Goal: Book appointment/travel/reservation

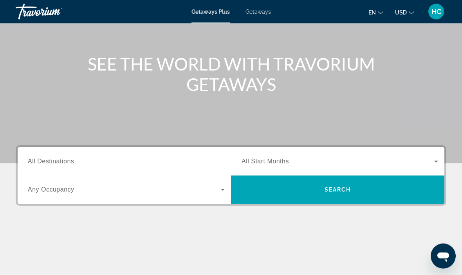
scroll to position [71, 0]
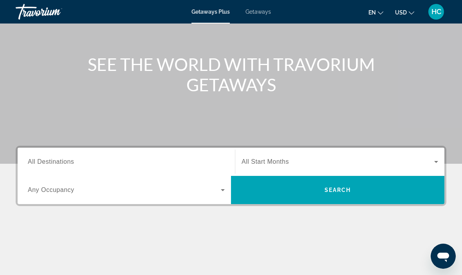
click at [53, 158] on span "All Destinations" at bounding box center [51, 161] width 46 height 7
click at [53, 158] on input "Destination All Destinations" at bounding box center [126, 161] width 197 height 9
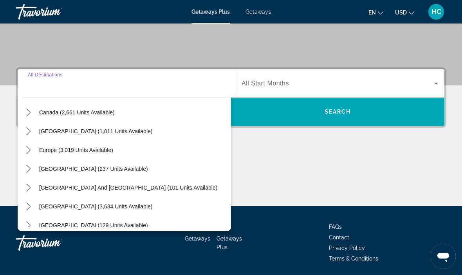
scroll to position [63, 0]
click at [48, 147] on span "Europe (3,019 units available)" at bounding box center [76, 150] width 74 height 6
type input "**********"
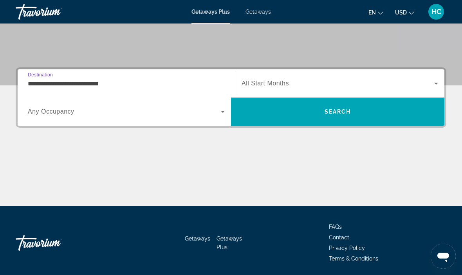
click at [222, 115] on icon "Search widget" at bounding box center [222, 111] width 9 height 9
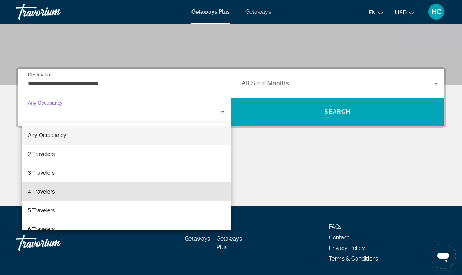
click at [33, 192] on span "4 Travelers" at bounding box center [41, 191] width 27 height 9
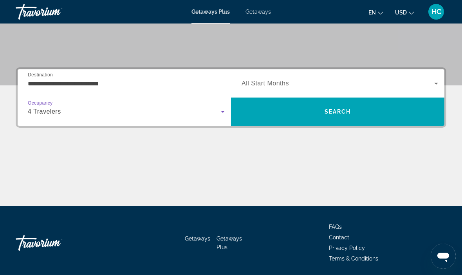
click at [222, 111] on icon "Search widget" at bounding box center [222, 111] width 9 height 9
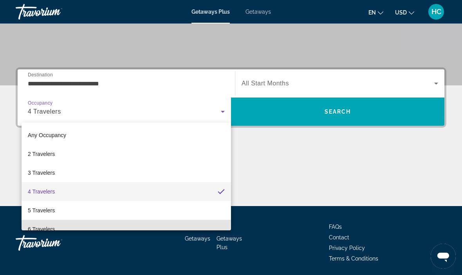
click at [34, 226] on span "6 Travelers" at bounding box center [41, 228] width 27 height 9
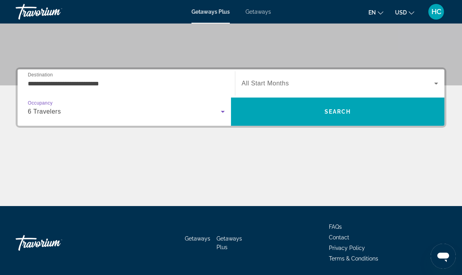
click at [272, 89] on div "Search widget" at bounding box center [339, 83] width 196 height 22
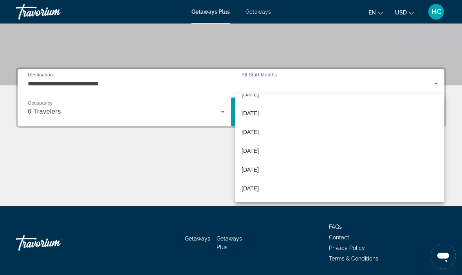
scroll to position [145, 0]
click at [433, 84] on div at bounding box center [231, 137] width 462 height 275
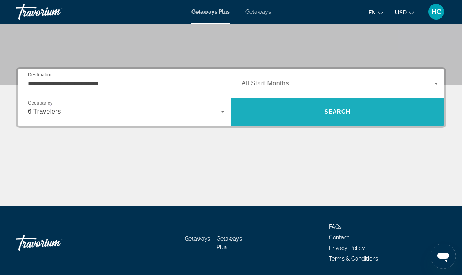
click at [336, 107] on span "Search" at bounding box center [337, 111] width 213 height 19
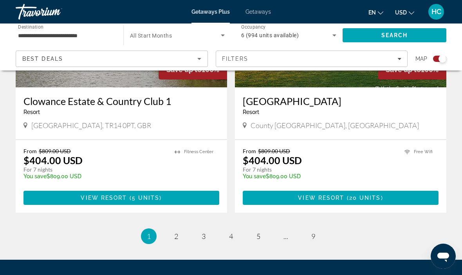
scroll to position [1786, 0]
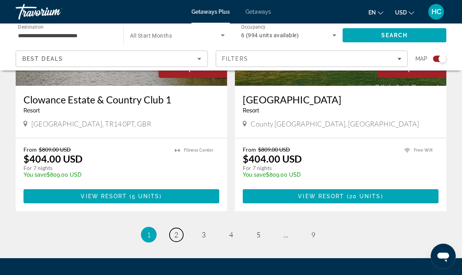
click at [171, 228] on link "page 2" at bounding box center [176, 235] width 14 height 14
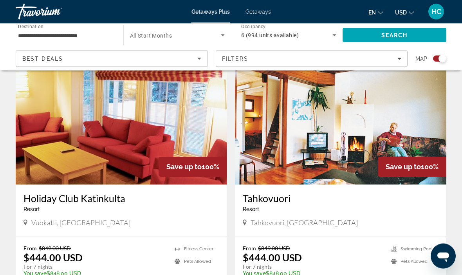
scroll to position [814, 0]
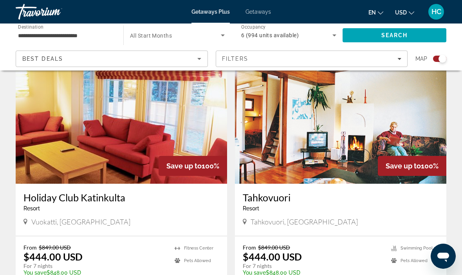
click at [53, 274] on p "temp" at bounding box center [94, 277] width 143 height 5
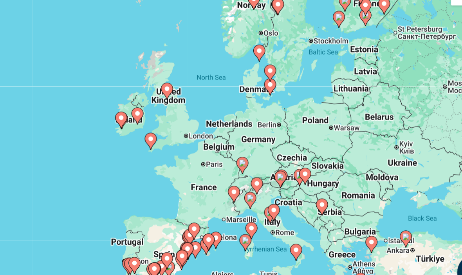
scroll to position [16, 0]
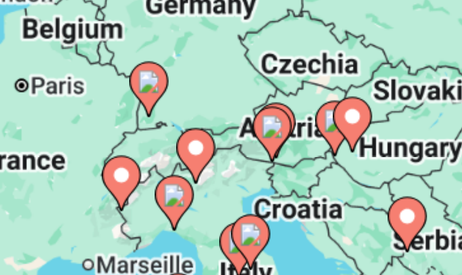
click at [315, 187] on gmp-advanced-marker "Main content" at bounding box center [319, 193] width 8 height 12
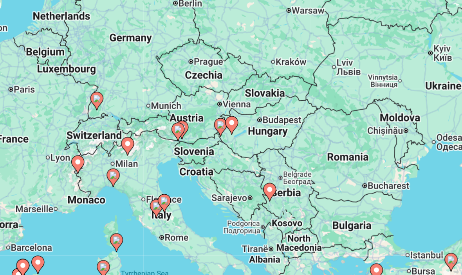
scroll to position [36, 0]
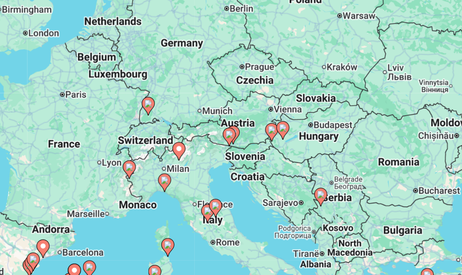
click at [259, 172] on image "Main content" at bounding box center [261, 174] width 5 height 5
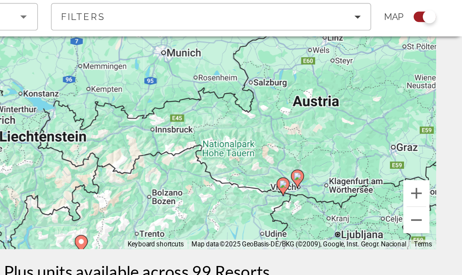
scroll to position [115, 0]
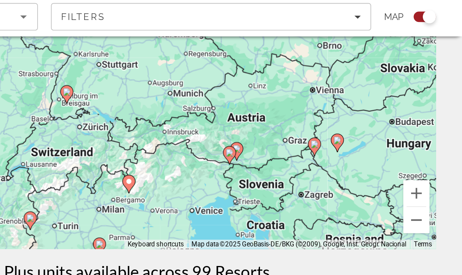
click at [324, 140] on image "Main content" at bounding box center [326, 137] width 5 height 5
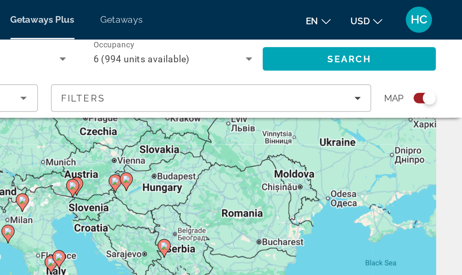
click at [225, 107] on gmp-advanced-marker "Main content" at bounding box center [229, 113] width 8 height 12
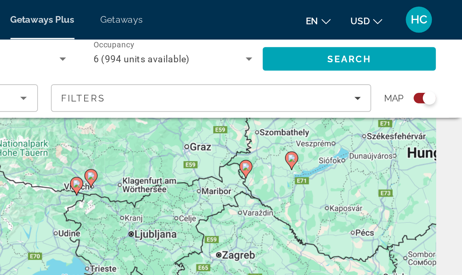
type input "**********"
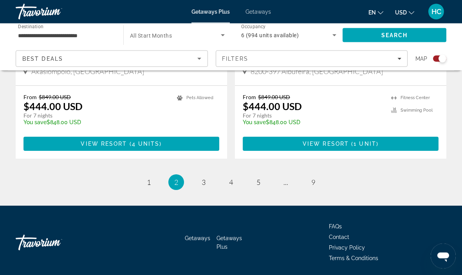
scroll to position [1763, 0]
click at [200, 59] on icon "Sort by" at bounding box center [198, 58] width 9 height 9
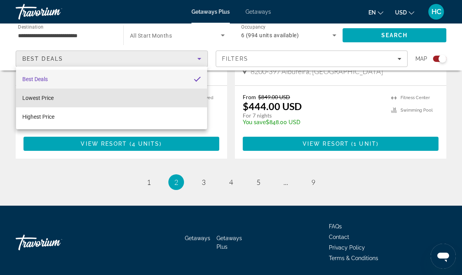
click at [48, 100] on span "Lowest Price" at bounding box center [37, 98] width 31 height 6
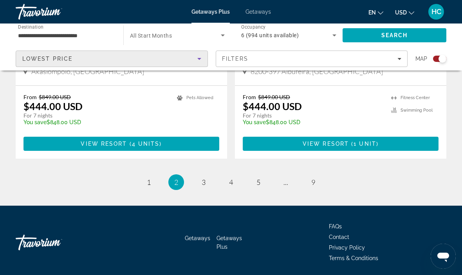
click at [372, 36] on span "Search" at bounding box center [394, 35] width 104 height 19
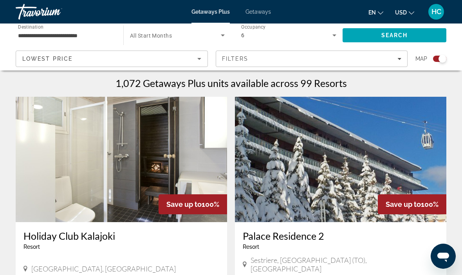
scroll to position [246, 0]
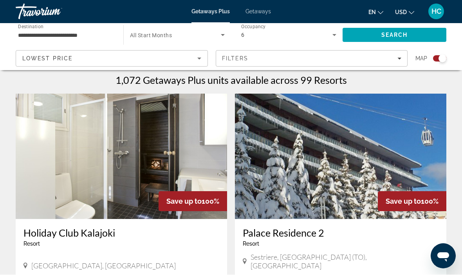
click at [59, 261] on div "[GEOGRAPHIC_DATA], [GEOGRAPHIC_DATA]" at bounding box center [121, 266] width 196 height 11
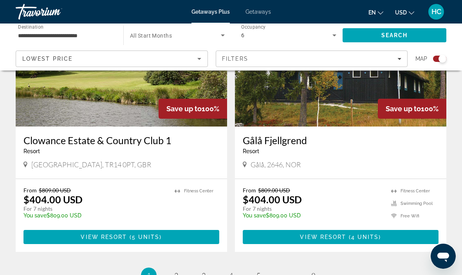
scroll to position [1786, 0]
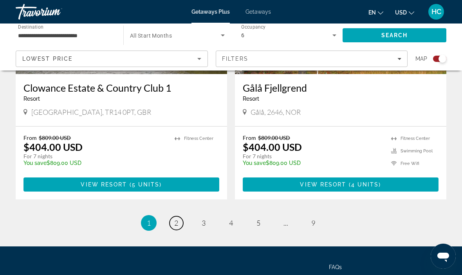
click at [175, 218] on span "2" at bounding box center [176, 222] width 4 height 9
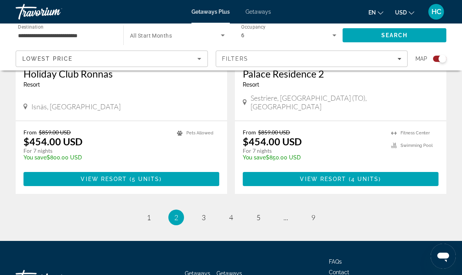
scroll to position [1763, 0]
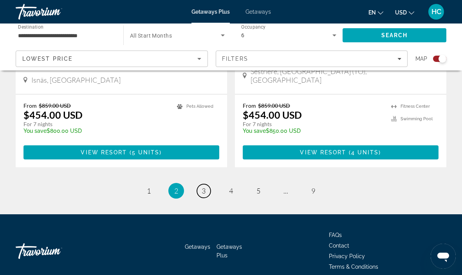
click at [203, 186] on span "3" at bounding box center [203, 190] width 4 height 9
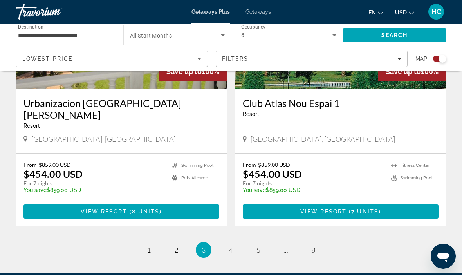
scroll to position [1763, 0]
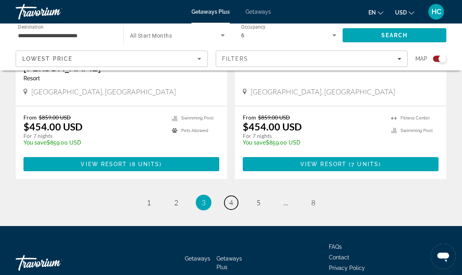
click at [229, 198] on span "4" at bounding box center [231, 202] width 4 height 9
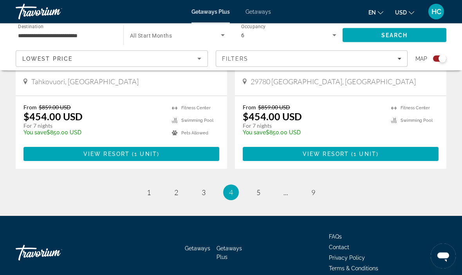
scroll to position [1763, 0]
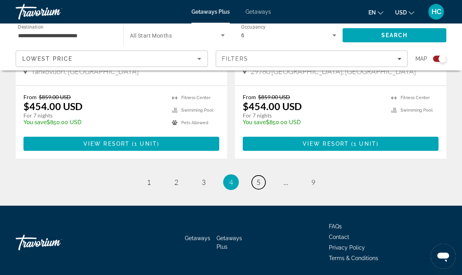
click at [253, 183] on link "page 5" at bounding box center [259, 182] width 14 height 14
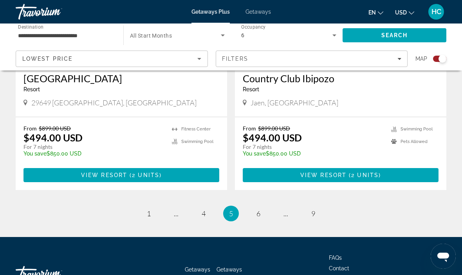
scroll to position [1763, 0]
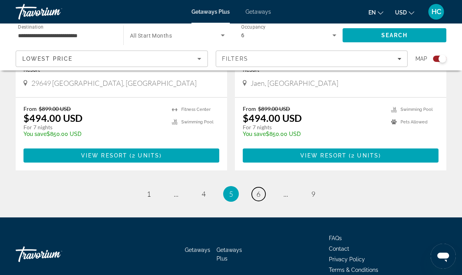
click at [252, 187] on link "page 6" at bounding box center [259, 194] width 14 height 14
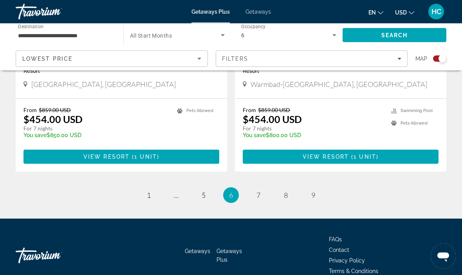
scroll to position [1763, 0]
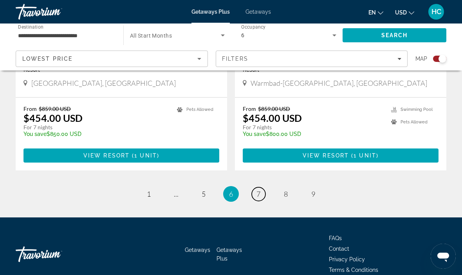
click at [257, 189] on span "7" at bounding box center [258, 193] width 4 height 9
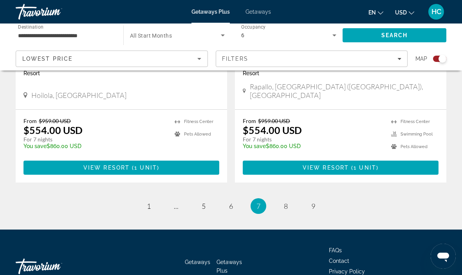
scroll to position [1763, 0]
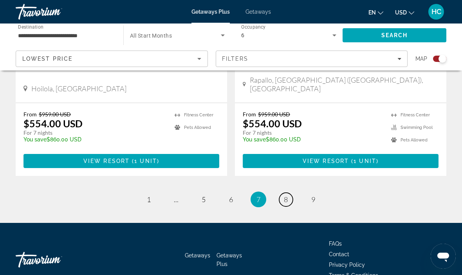
click at [282, 192] on link "page 8" at bounding box center [286, 199] width 14 height 14
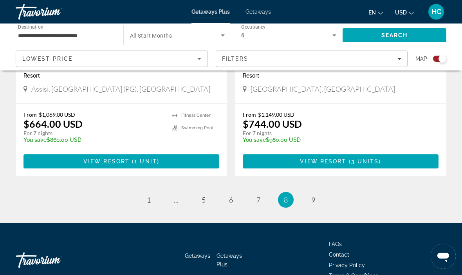
scroll to position [1763, 0]
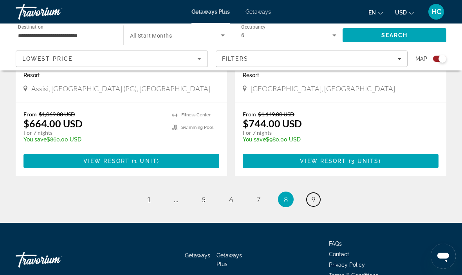
click at [315, 195] on span "9" at bounding box center [313, 199] width 4 height 9
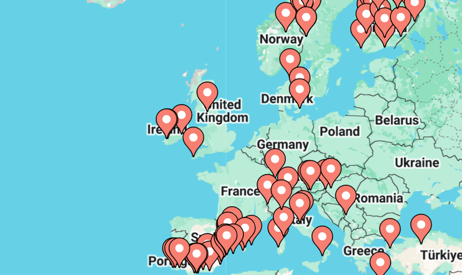
click at [343, 175] on image "Main content" at bounding box center [345, 177] width 5 height 5
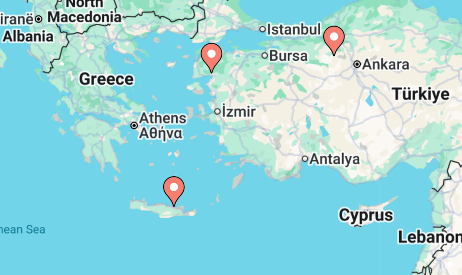
click at [69, 78] on div "To activate drag with keyboard, press Alt + Enter. Once in keyboard drag state,…" at bounding box center [231, 195] width 430 height 235
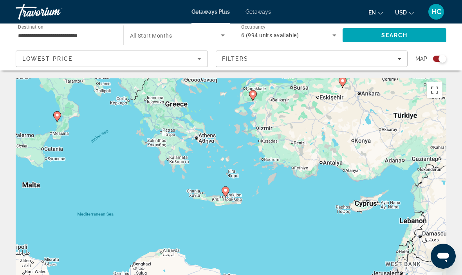
click at [261, 13] on span "Getaways" at bounding box center [257, 12] width 25 height 6
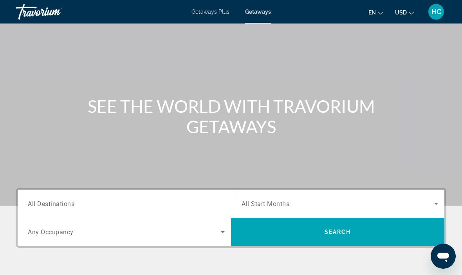
scroll to position [149, 0]
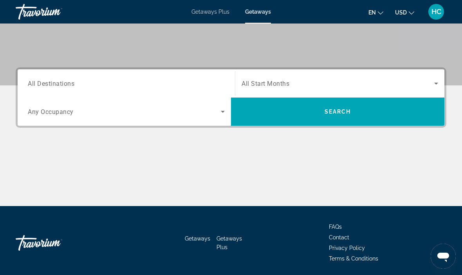
click at [77, 86] on input "Destination All Destinations" at bounding box center [126, 83] width 197 height 9
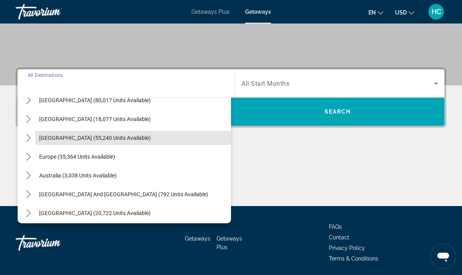
scroll to position [52, 0]
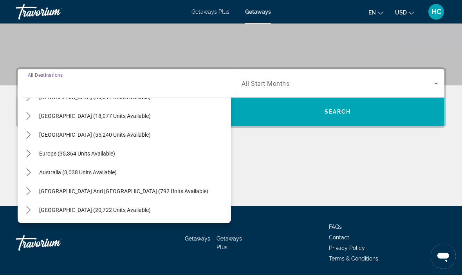
click at [107, 155] on span "Europe (35,364 units available)" at bounding box center [77, 153] width 76 height 6
type input "**********"
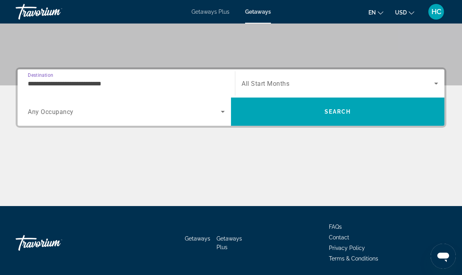
click at [222, 113] on icon "Search widget" at bounding box center [222, 111] width 9 height 9
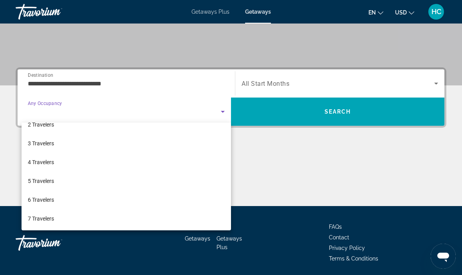
scroll to position [28, 0]
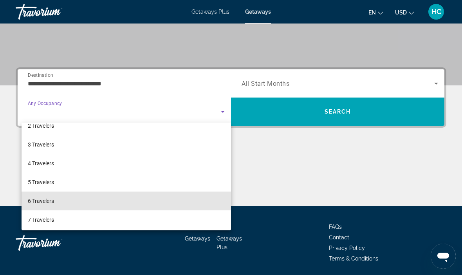
click at [99, 199] on mat-option "6 Travelers" at bounding box center [126, 200] width 209 height 19
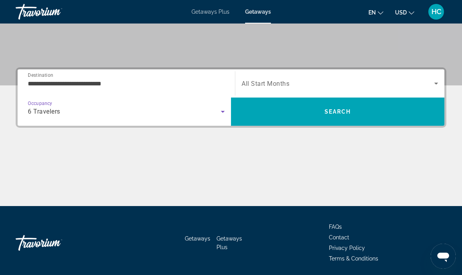
click at [433, 87] on icon "Search widget" at bounding box center [435, 83] width 9 height 9
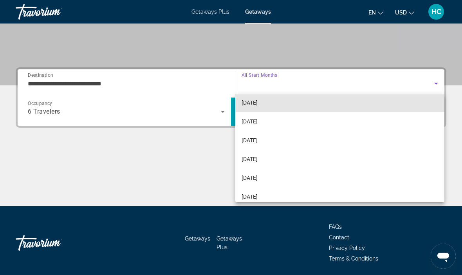
scroll to position [73, 0]
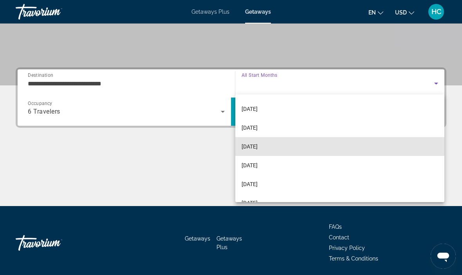
click at [277, 147] on mat-option "[DATE]" at bounding box center [339, 146] width 209 height 19
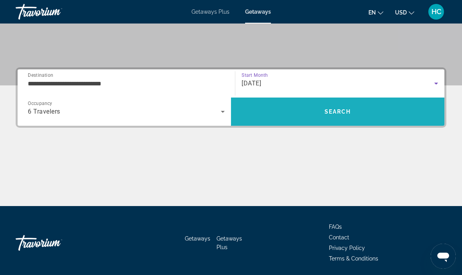
click at [389, 109] on span "Search" at bounding box center [337, 111] width 213 height 19
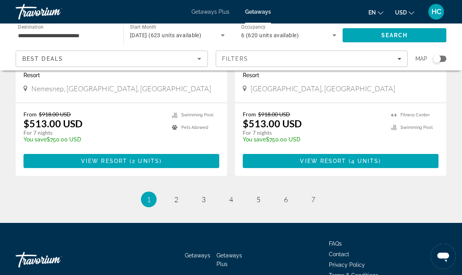
scroll to position [1520, 0]
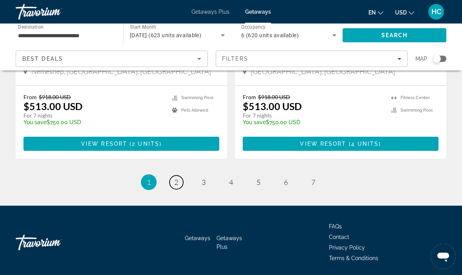
click at [178, 185] on span "2" at bounding box center [176, 182] width 4 height 9
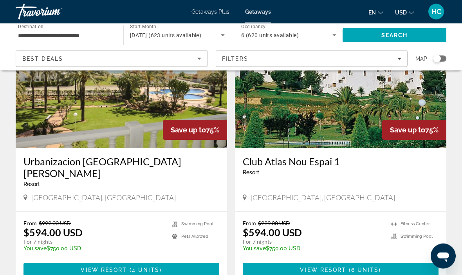
scroll to position [1443, 0]
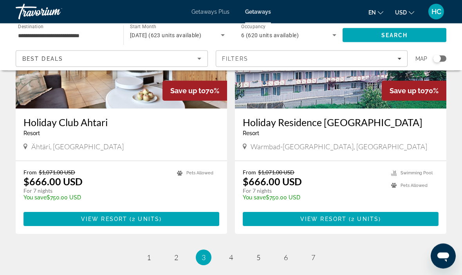
scroll to position [1507, 0]
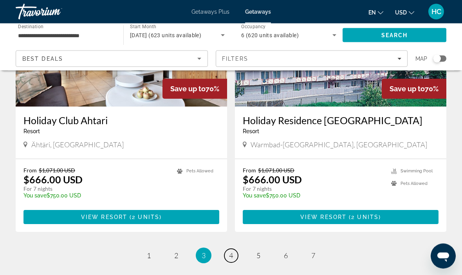
click at [231, 251] on span "4" at bounding box center [231, 255] width 4 height 9
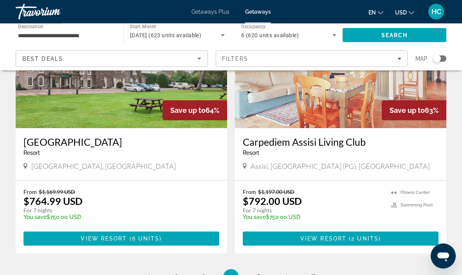
scroll to position [1458, 0]
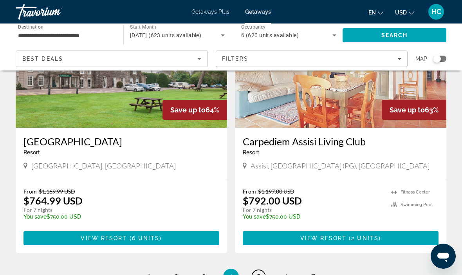
click at [255, 270] on link "page 5" at bounding box center [259, 277] width 14 height 14
